Goal: Book appointment/travel/reservation

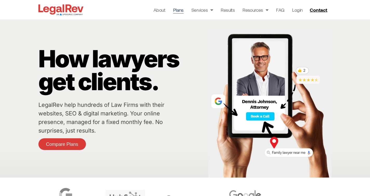
click at [175, 11] on link "Plans" at bounding box center [178, 9] width 10 height 7
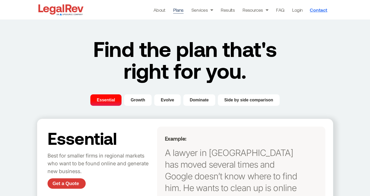
click at [318, 10] on span "Contact" at bounding box center [317, 10] width 17 height 5
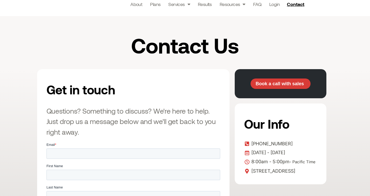
scroll to position [57, 0]
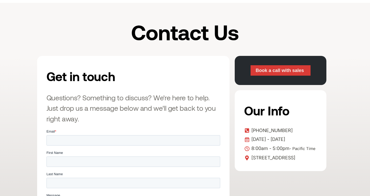
click at [282, 72] on span "Book a call with sales" at bounding box center [279, 70] width 48 height 5
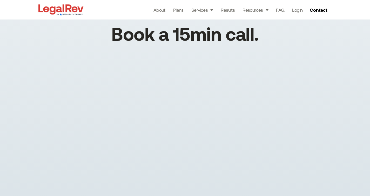
scroll to position [41, 0]
